Goal: Task Accomplishment & Management: Manage account settings

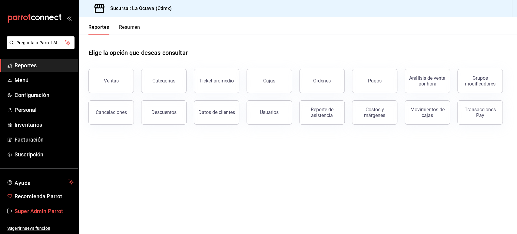
click at [39, 207] on span "Super Admin Parrot" at bounding box center [44, 211] width 59 height 8
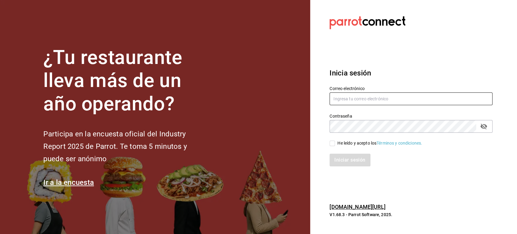
click at [341, 94] on input "text" at bounding box center [410, 98] width 163 height 13
paste input "[EMAIL_ADDRESS][DOMAIN_NAME]"
type input "[EMAIL_ADDRESS][DOMAIN_NAME]"
click at [338, 142] on div "He leído y acepto los Términos y condiciones." at bounding box center [379, 143] width 85 height 6
click at [335, 142] on input "He leído y acepto los Términos y condiciones." at bounding box center [331, 142] width 5 height 5
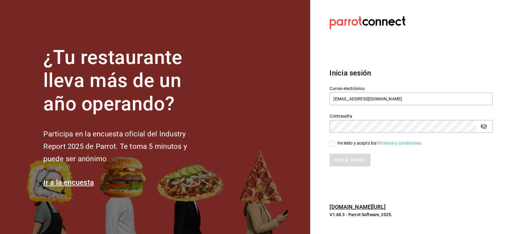
checkbox input "true"
click at [341, 162] on button "Iniciar sesión" at bounding box center [349, 159] width 41 height 13
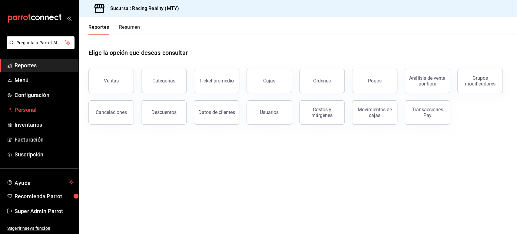
click at [30, 104] on link "Personal" at bounding box center [39, 109] width 78 height 13
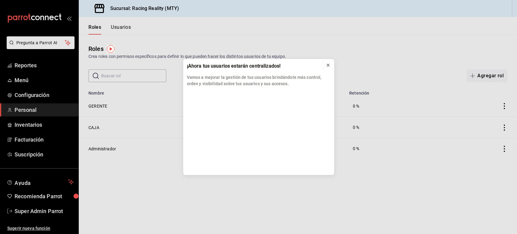
click at [328, 64] on icon at bounding box center [328, 65] width 2 height 2
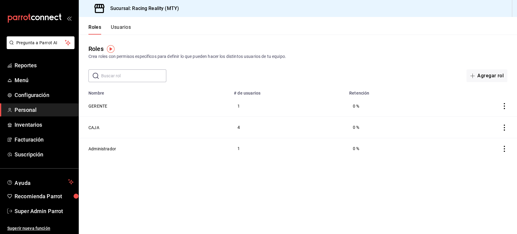
click at [126, 26] on button "Usuarios" at bounding box center [121, 29] width 20 height 10
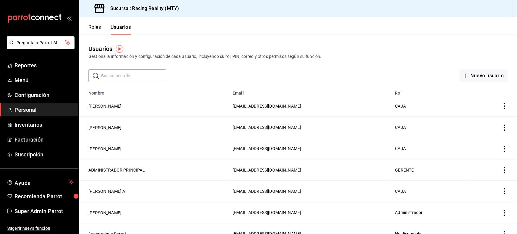
scroll to position [8, 0]
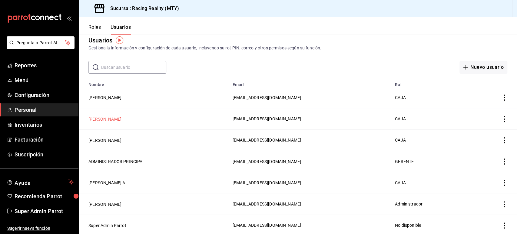
click at [113, 118] on button "Jose Eduardo M" at bounding box center [104, 119] width 33 height 6
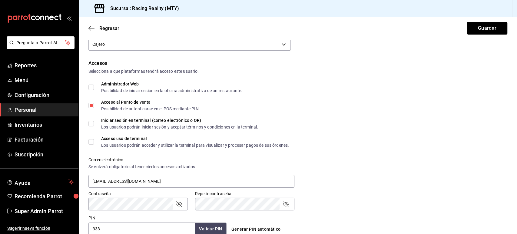
scroll to position [110, 0]
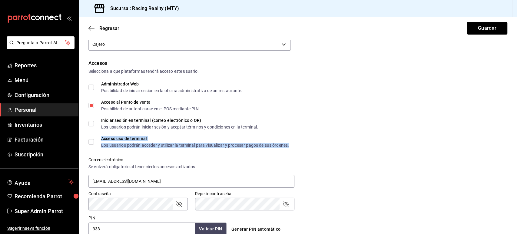
click at [119, 142] on div "Acceso uso de terminal Los usuarios podrán acceder y utilizar la terminal para …" at bounding box center [195, 141] width 188 height 11
click at [94, 142] on span "Acceso uso de terminal Los usuarios podrán acceder y utilizar la terminal para …" at bounding box center [191, 141] width 195 height 11
click at [94, 142] on input "Acceso uso de terminal Los usuarios podrán acceder y utilizar la terminal para …" at bounding box center [90, 141] width 5 height 5
checkbox input "true"
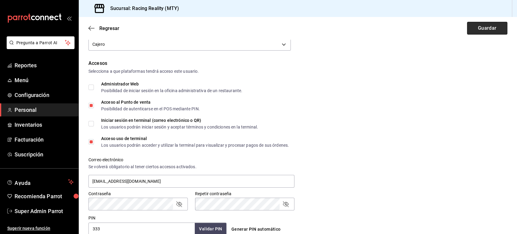
click at [470, 29] on button "Guardar" at bounding box center [487, 28] width 40 height 13
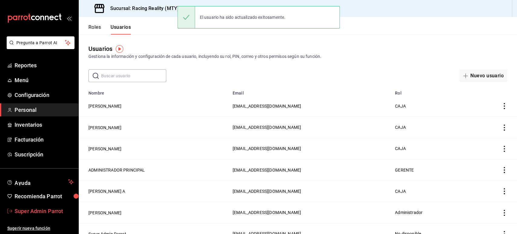
click at [53, 206] on link "Super Admin Parrot" at bounding box center [39, 210] width 78 height 13
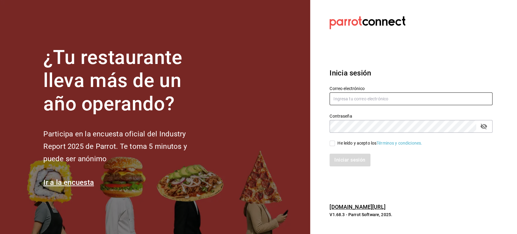
click at [348, 100] on input "text" at bounding box center [410, 98] width 163 height 13
paste input "laoctava@cdmx.com"
type input "laoctava@cdmx.com"
click at [333, 144] on input "He leído y acepto los Términos y condiciones." at bounding box center [331, 142] width 5 height 5
checkbox input "true"
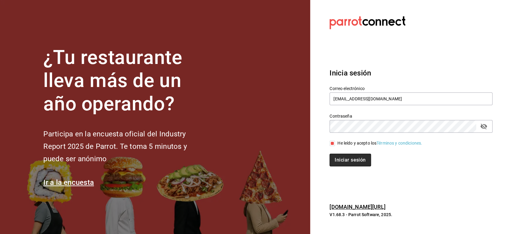
click at [342, 159] on button "Iniciar sesión" at bounding box center [349, 159] width 41 height 13
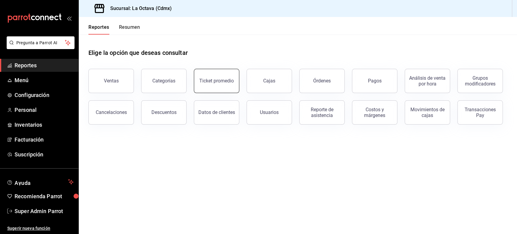
click at [223, 86] on button "Ticket promedio" at bounding box center [216, 81] width 45 height 24
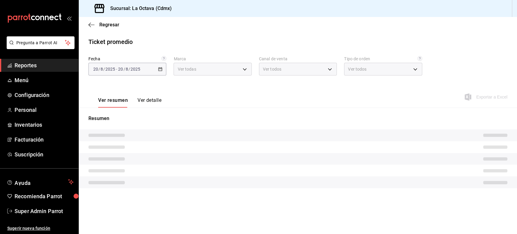
type input "b1ae6310-37b8-4b6d-83b2-57d323bf9055"
type input "PARROT,UBER_EATS,RAPPI,DIDI_FOOD,ONLINE"
type input "99866847-2842-424a-8bc1-04d3309ff439,bf533eb5-71e3-412d-b510-2fd50b65fde4,2b6cf…"
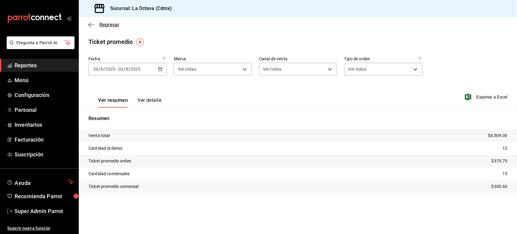
click at [94, 26] on icon "button" at bounding box center [91, 24] width 6 height 5
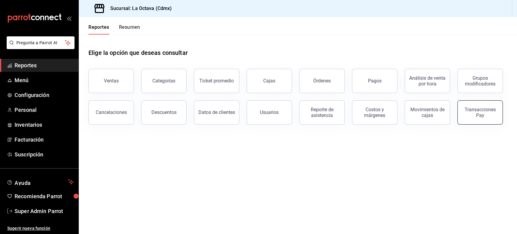
click at [472, 111] on div "Transacciones Pay" at bounding box center [480, 113] width 38 height 12
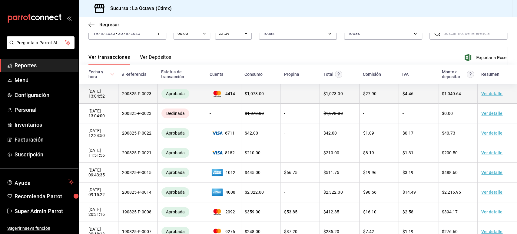
scroll to position [36, 0]
